Goal: Information Seeking & Learning: Find specific fact

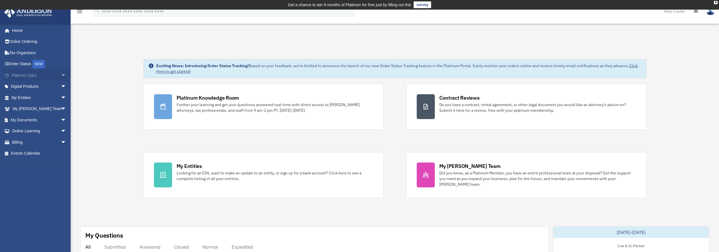
click at [61, 75] on span "arrow_drop_down" at bounding box center [66, 76] width 11 height 12
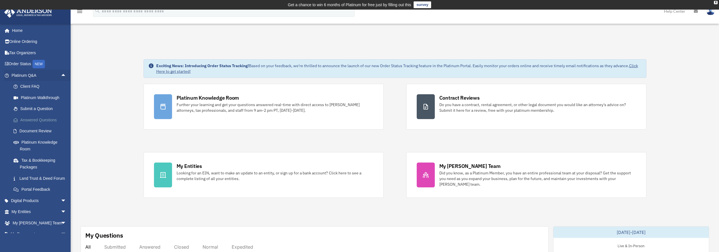
click at [36, 121] on link "Answered Questions" at bounding box center [41, 119] width 67 height 11
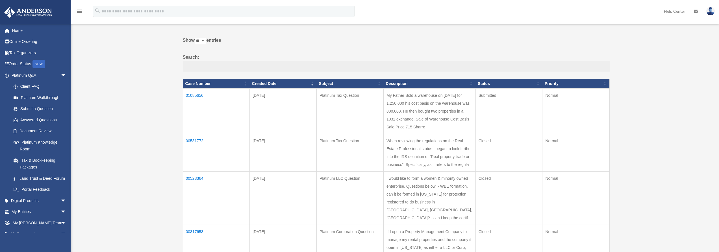
scroll to position [56, 0]
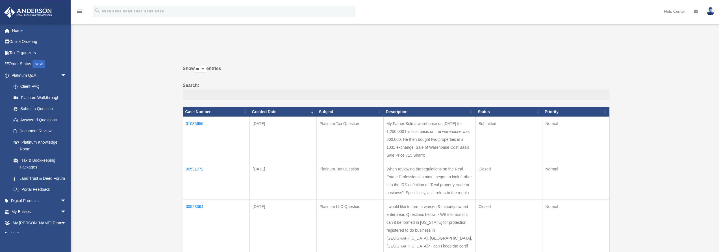
scroll to position [10, 0]
click at [199, 175] on td "00531772" at bounding box center [216, 181] width 67 height 38
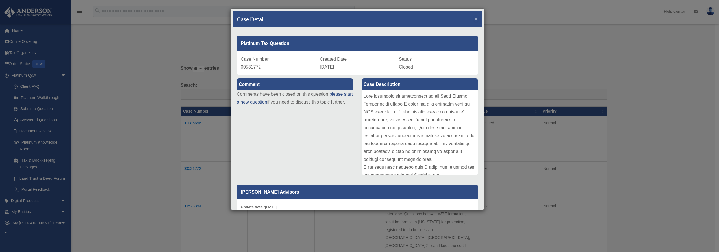
click at [474, 16] on span "×" at bounding box center [476, 19] width 4 height 6
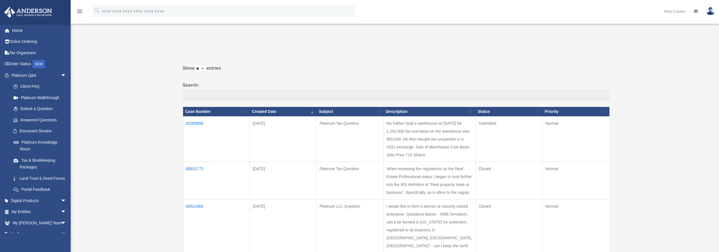
click at [197, 122] on td "01085656" at bounding box center [216, 138] width 67 height 45
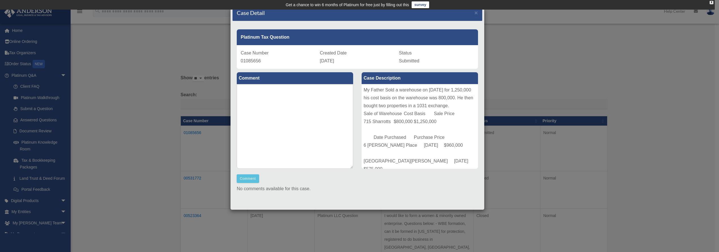
scroll to position [0, 0]
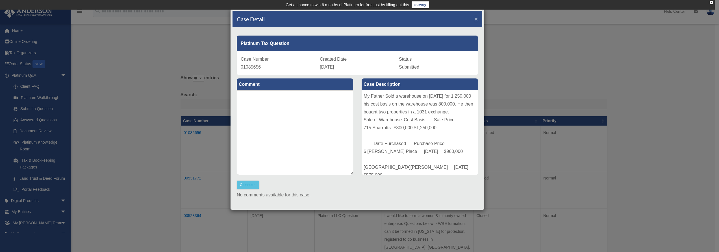
click at [474, 18] on span "×" at bounding box center [476, 19] width 4 height 6
